Goal: Information Seeking & Learning: Learn about a topic

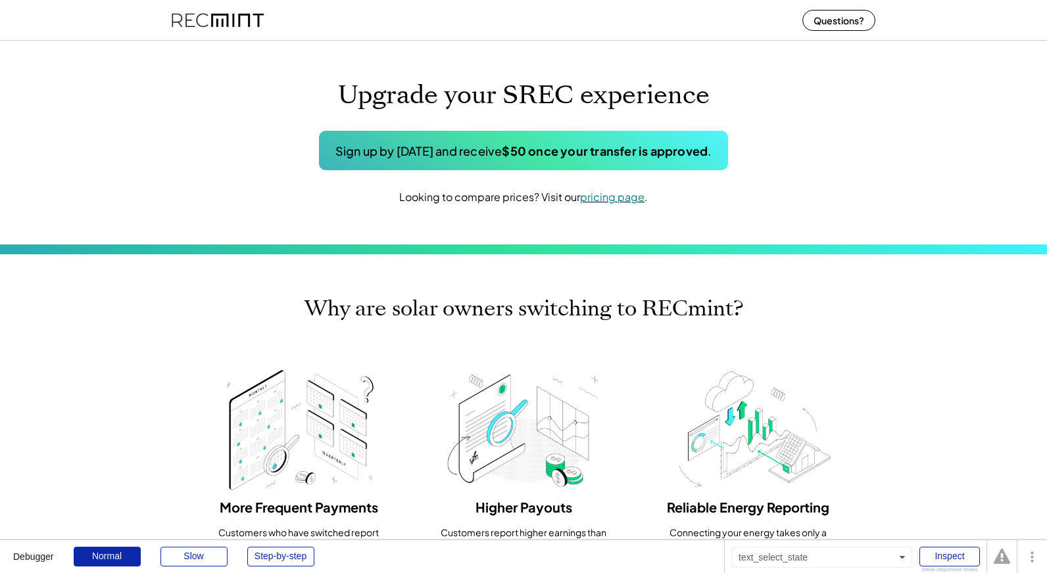
click at [616, 195] on font "pricing page" at bounding box center [612, 197] width 64 height 14
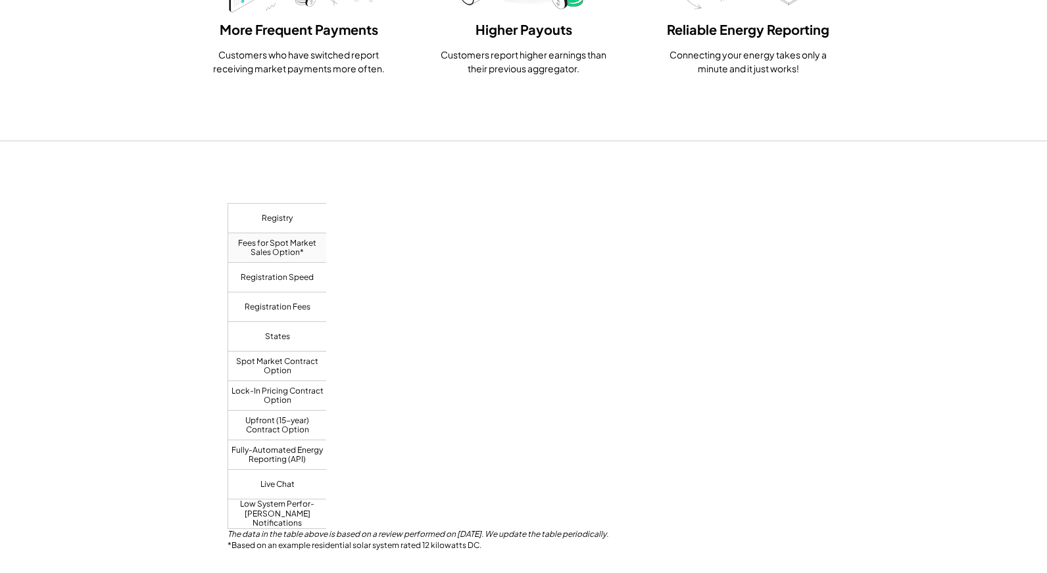
scroll to position [596, 0]
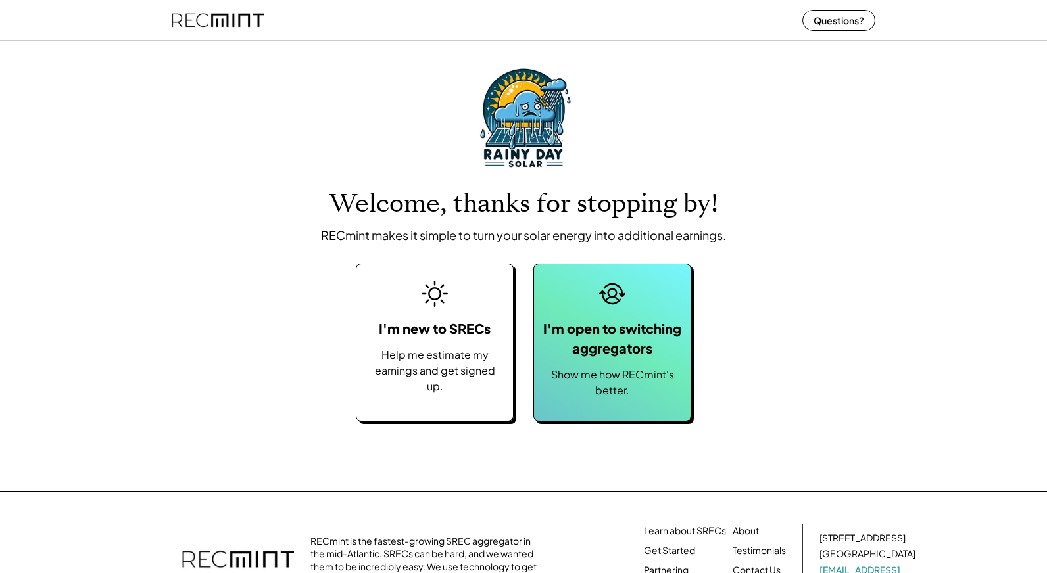
click at [622, 337] on div "I'm open to switching aggregators" at bounding box center [611, 338] width 143 height 39
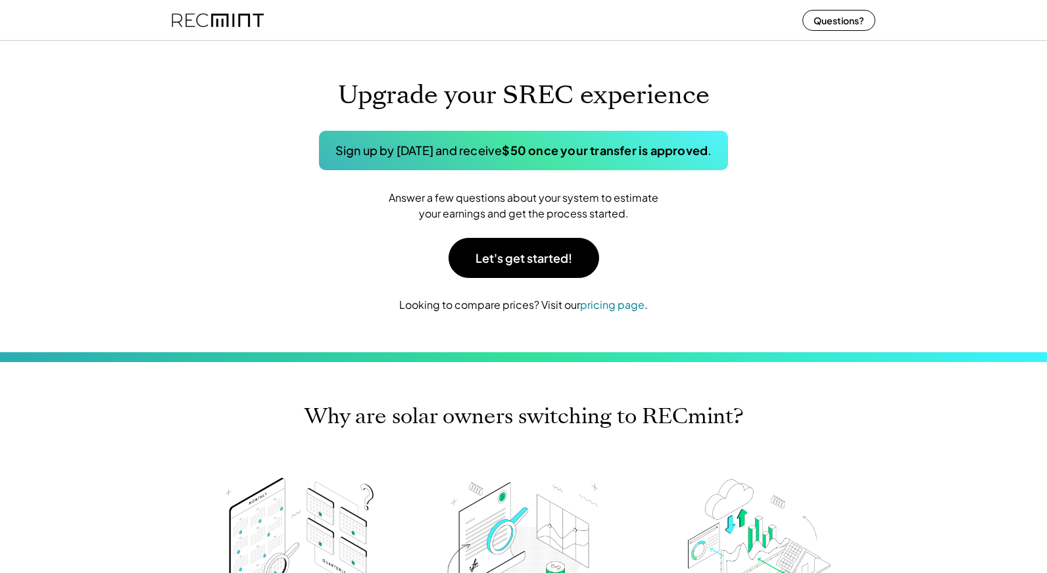
click at [853, 341] on div "Upgrade your SREC experience Sign up by [DATE] and receive $50 once your transf…" at bounding box center [523, 197] width 1047 height 312
click at [732, 268] on div "Answer a few questions about your system to estimate your earnings and get the …" at bounding box center [523, 237] width 657 height 95
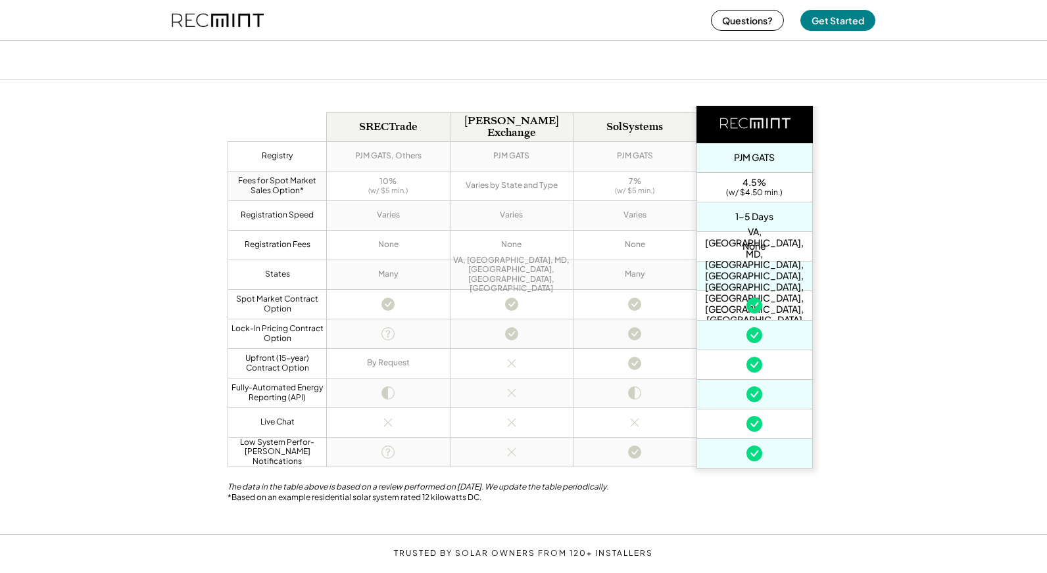
scroll to position [645, 0]
